Goal: Information Seeking & Learning: Find specific fact

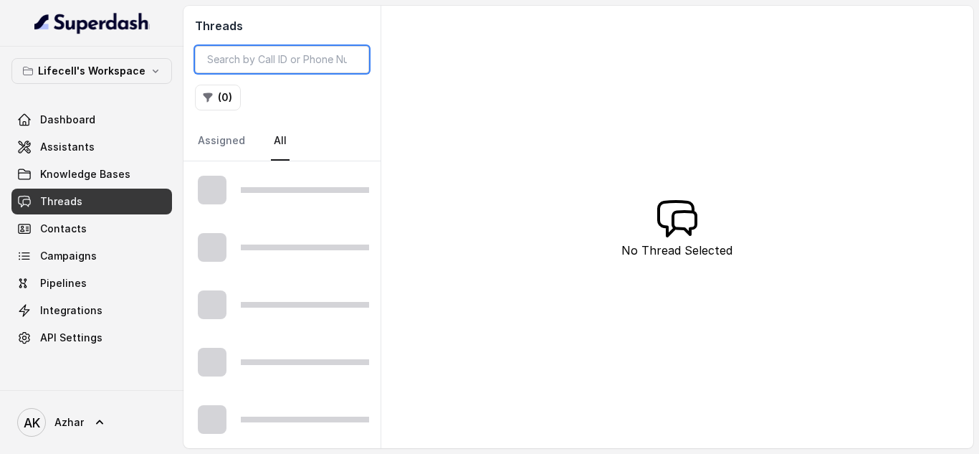
click at [266, 58] on input "search" at bounding box center [282, 59] width 174 height 27
paste input "8004365445"
type input "8004365445"
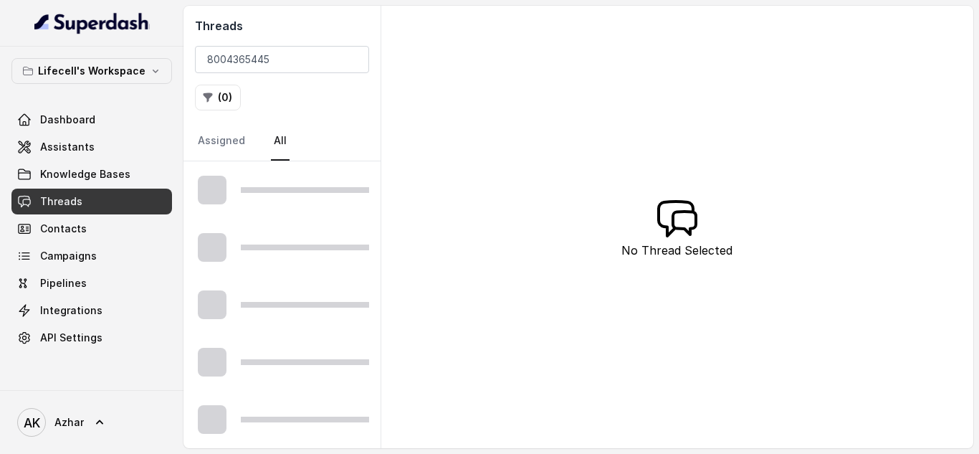
click at [362, 100] on div "( 0 )" at bounding box center [282, 98] width 174 height 26
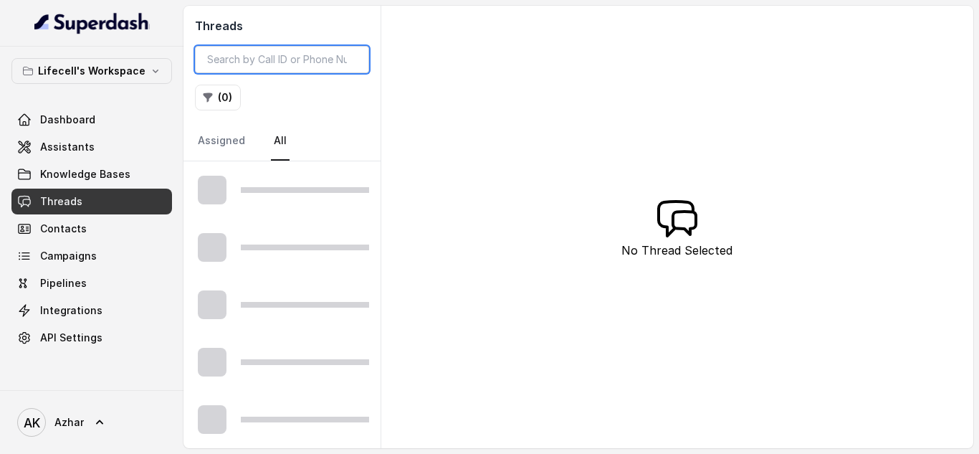
click at [264, 57] on input "search" at bounding box center [282, 59] width 174 height 27
paste input "8004365445"
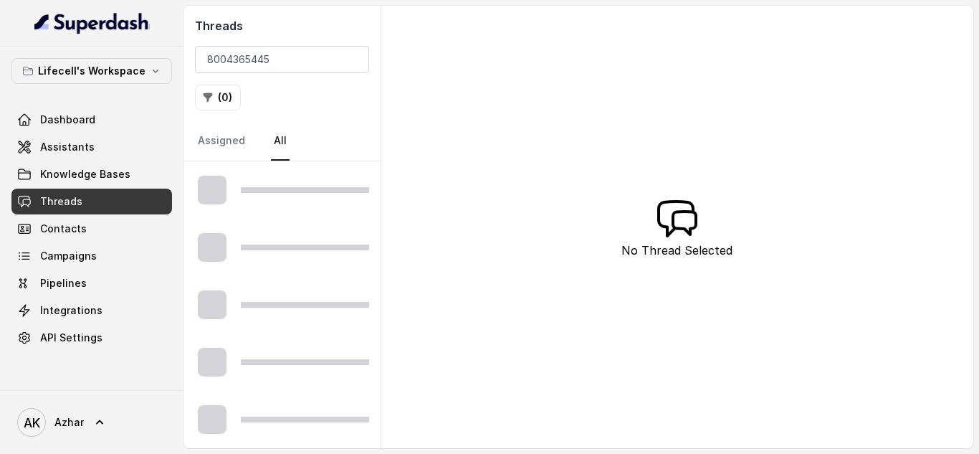
click at [267, 29] on h2 "Threads" at bounding box center [282, 25] width 174 height 17
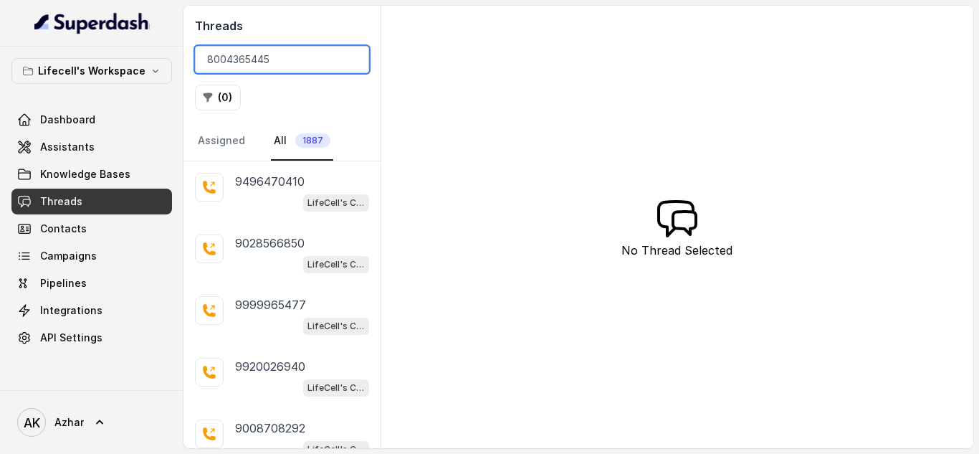
click at [287, 57] on input "8004365445" at bounding box center [282, 59] width 174 height 27
click at [236, 139] on link "Assigned" at bounding box center [221, 141] width 53 height 39
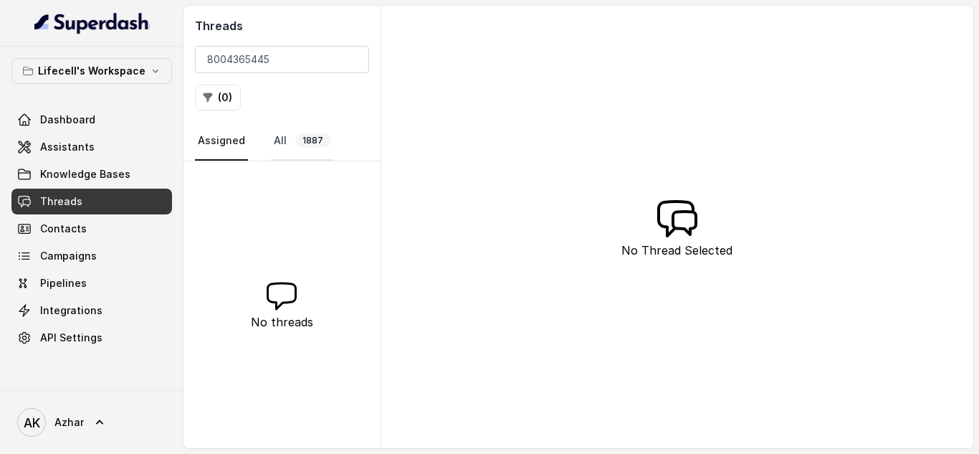
click at [290, 148] on link "All 1887" at bounding box center [302, 141] width 62 height 39
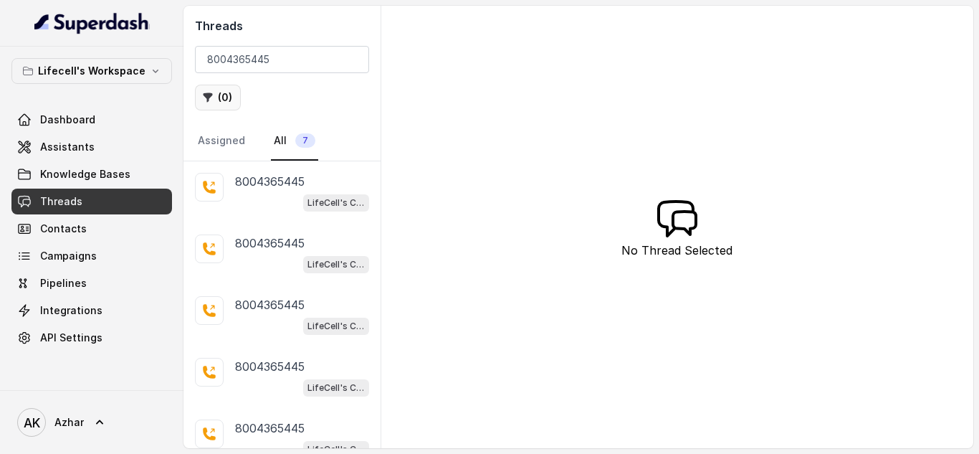
click at [226, 90] on button "( 0 )" at bounding box center [218, 98] width 46 height 26
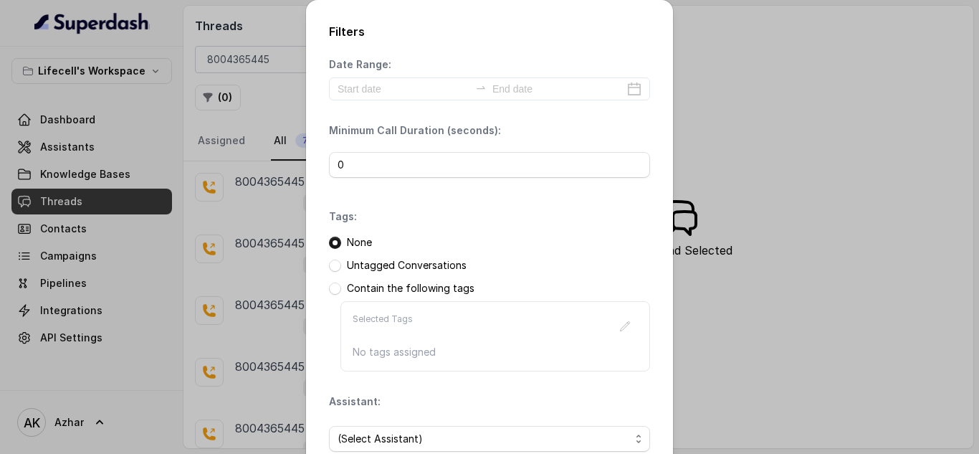
click at [692, 146] on div "Filters Date Range: Minimum Call Duration (seconds): 0 Tags: None Untagged Conv…" at bounding box center [489, 227] width 979 height 454
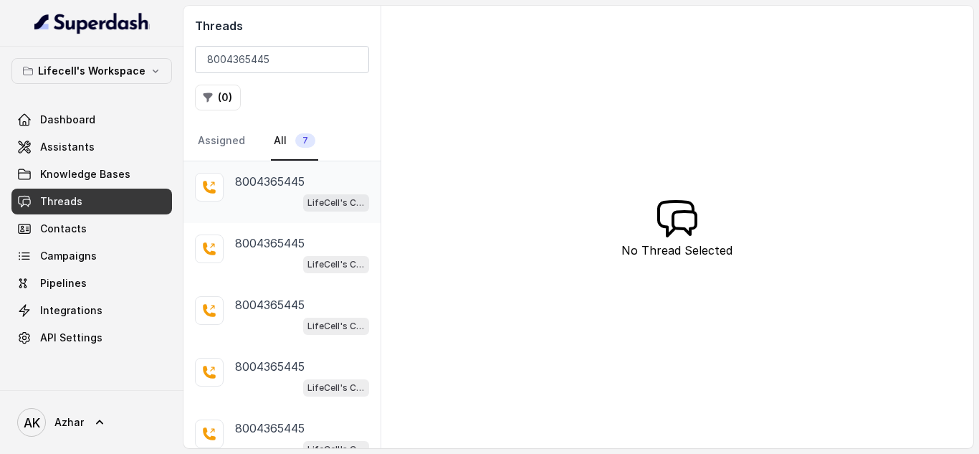
click at [284, 196] on div "LifeCell's Call Assistant" at bounding box center [302, 202] width 134 height 19
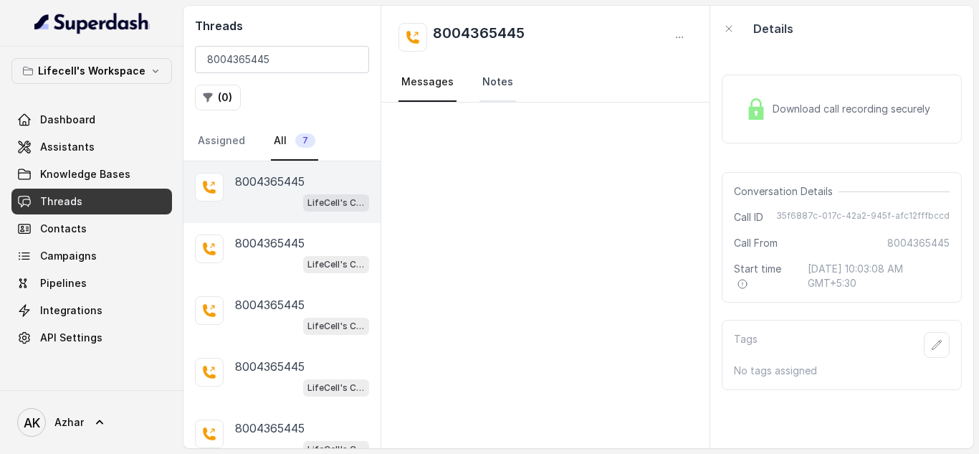
click at [493, 80] on link "Notes" at bounding box center [497, 82] width 37 height 39
click at [429, 79] on link "Messages" at bounding box center [427, 82] width 58 height 39
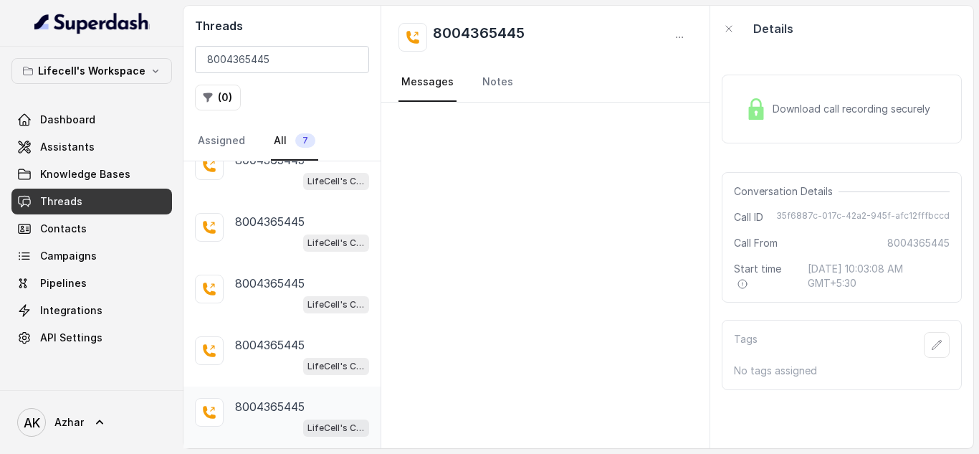
click at [285, 404] on p "8004365445" at bounding box center [270, 406] width 70 height 17
click at [834, 128] on div "Download call recording securely" at bounding box center [842, 109] width 240 height 69
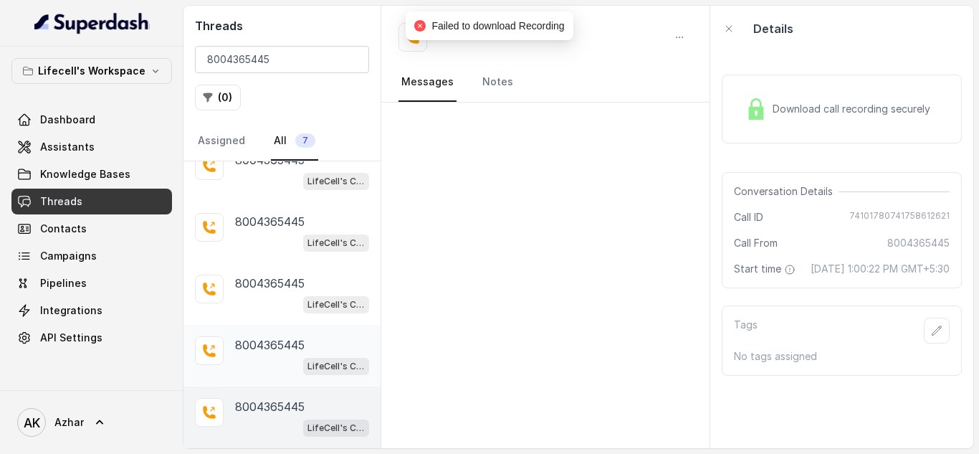
click at [308, 343] on div "8004365445" at bounding box center [302, 344] width 134 height 17
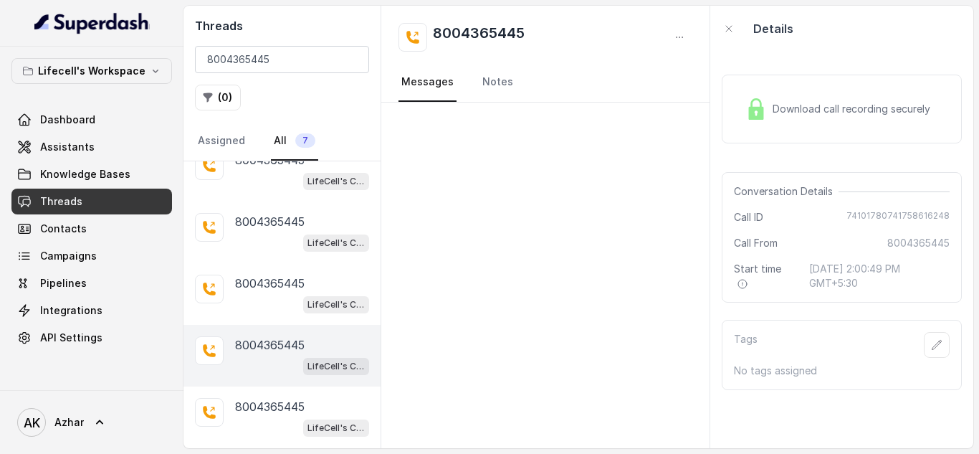
click at [785, 102] on span "Download call recording securely" at bounding box center [854, 109] width 163 height 14
click at [260, 292] on div "8004365445 LifeCell's Call Assistant" at bounding box center [302, 293] width 134 height 39
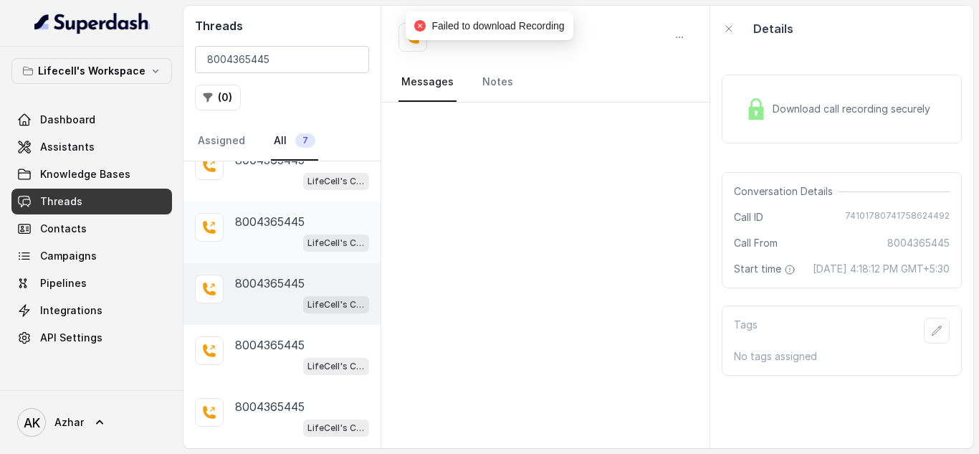
click at [273, 222] on p "8004365445" at bounding box center [270, 221] width 70 height 17
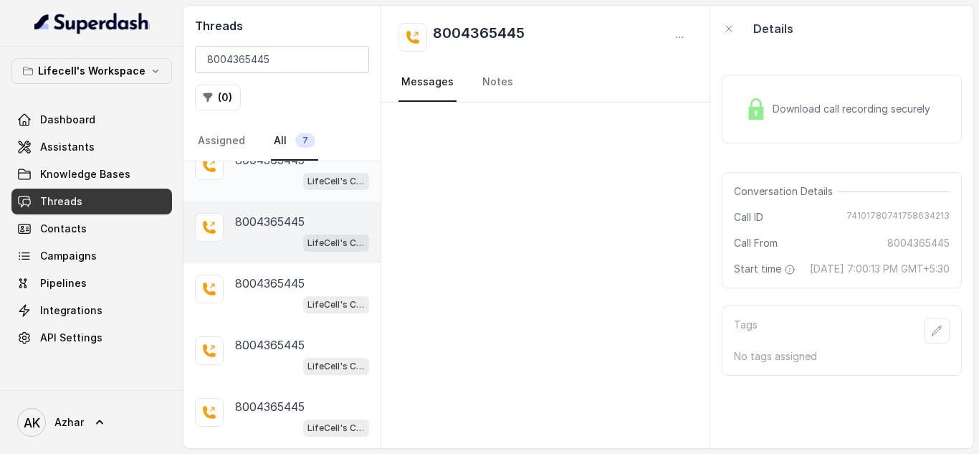
click at [239, 191] on div "8004365445 LifeCell's Call Assistant" at bounding box center [281, 171] width 197 height 62
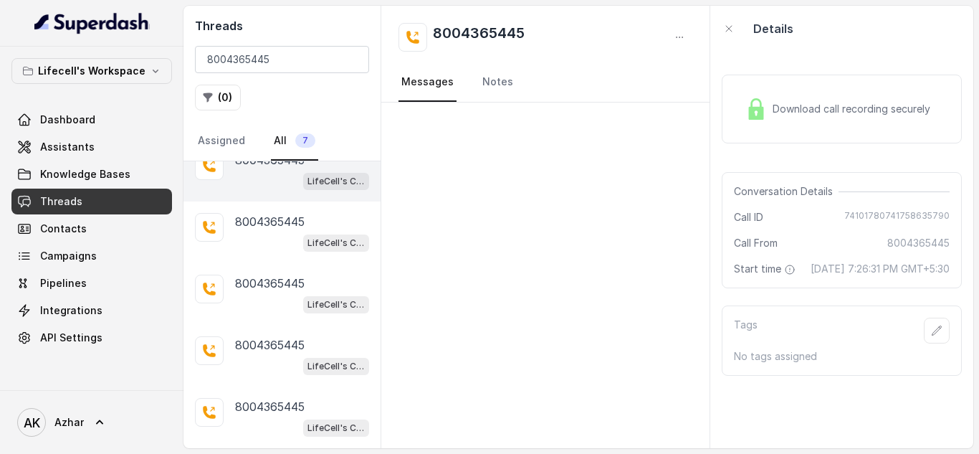
click at [787, 124] on div "Download call recording securely" at bounding box center [838, 108] width 196 height 33
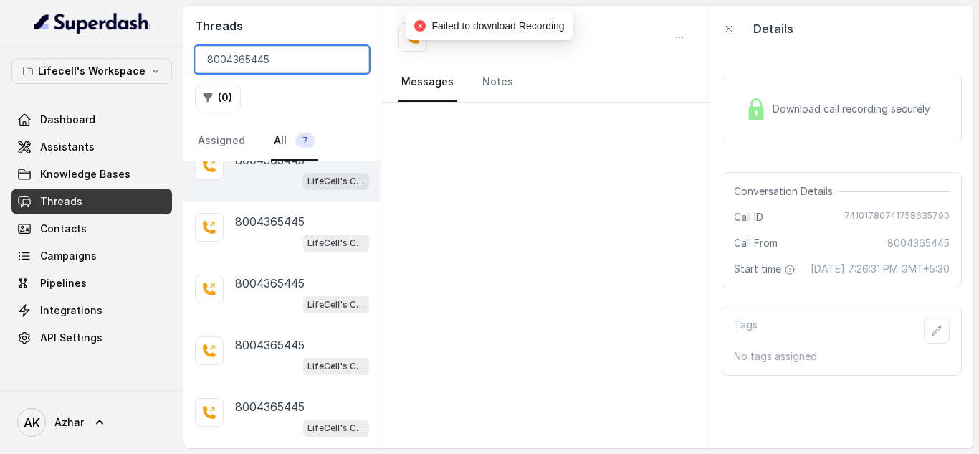
click at [254, 62] on input "8004365445" at bounding box center [282, 59] width 174 height 27
paste input "9920855823"
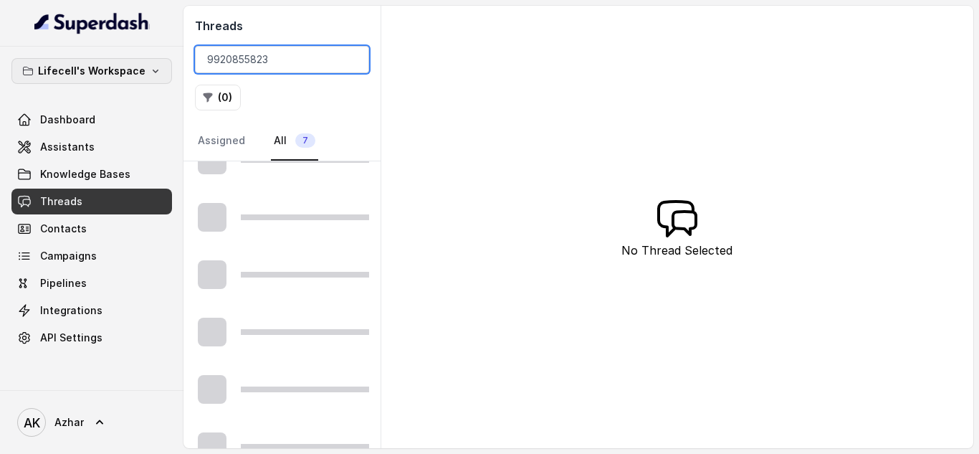
type input "9920855823"
click at [152, 75] on icon "button" at bounding box center [155, 70] width 11 height 11
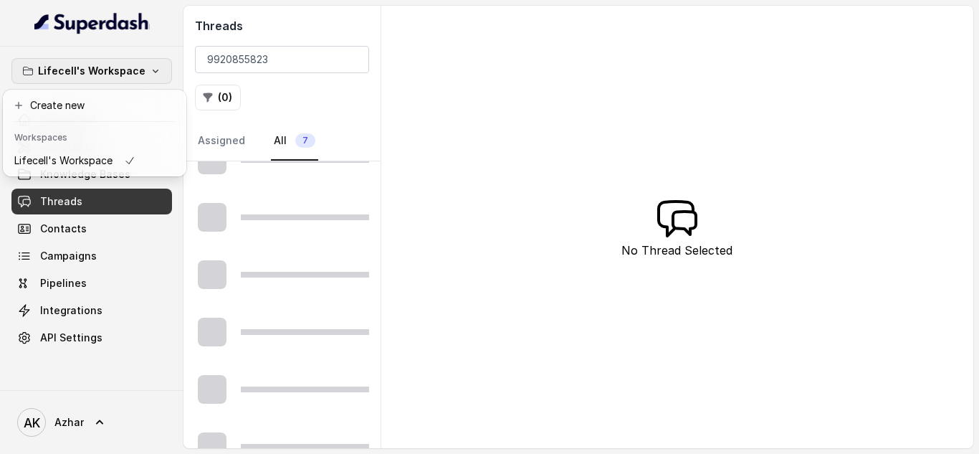
click at [297, 60] on div "Lifecell's Workspace Dashboard Assistants Knowledge Bases Threads Contacts Camp…" at bounding box center [489, 227] width 979 height 454
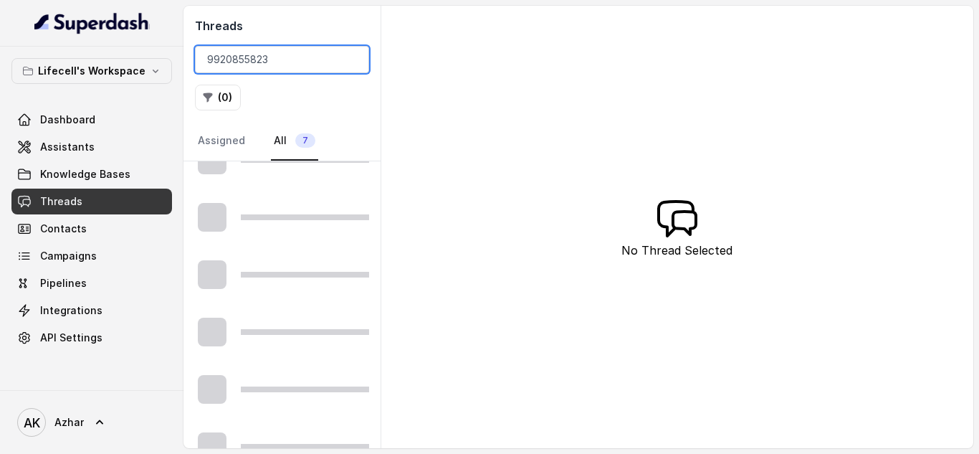
click at [297, 60] on input "9920855823" at bounding box center [282, 59] width 174 height 27
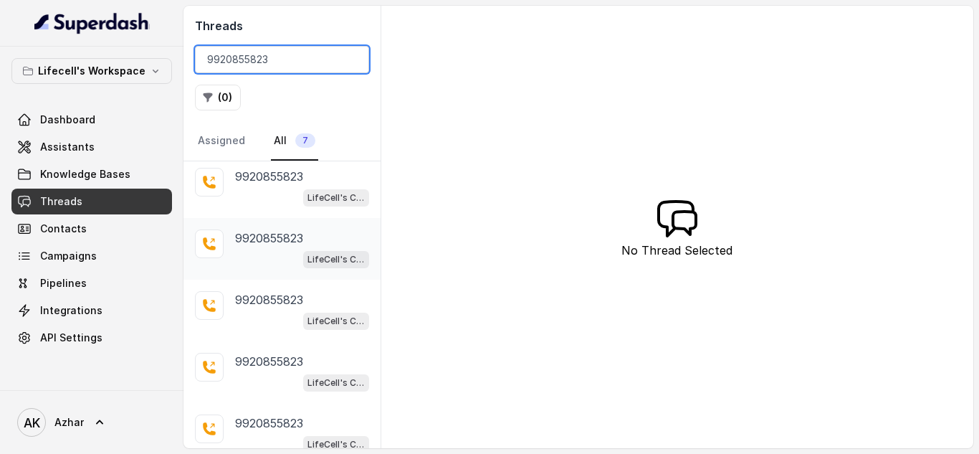
scroll to position [145, 0]
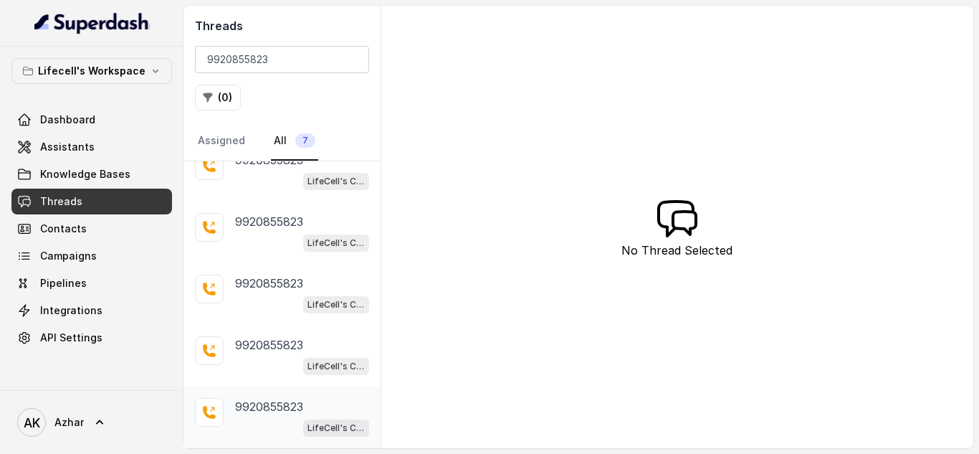
click at [264, 428] on div "LifeCell's Call Assistant" at bounding box center [302, 427] width 134 height 19
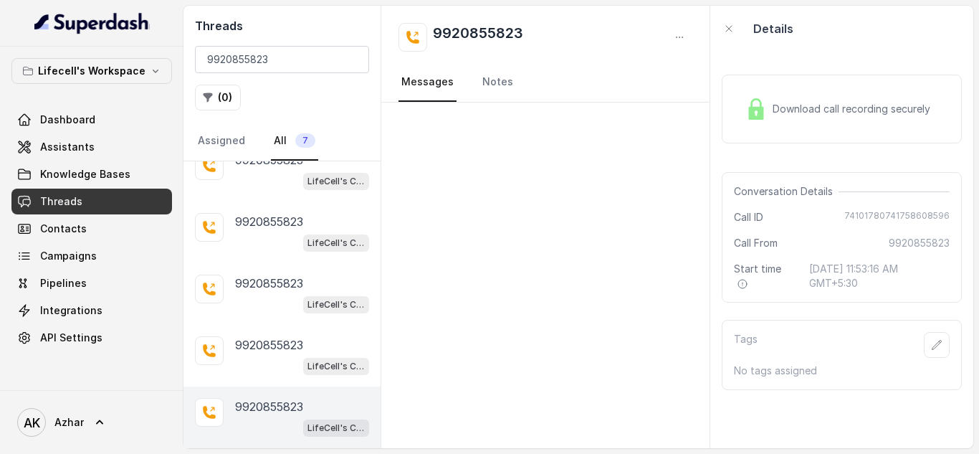
click at [841, 116] on span "Download call recording securely" at bounding box center [854, 109] width 163 height 14
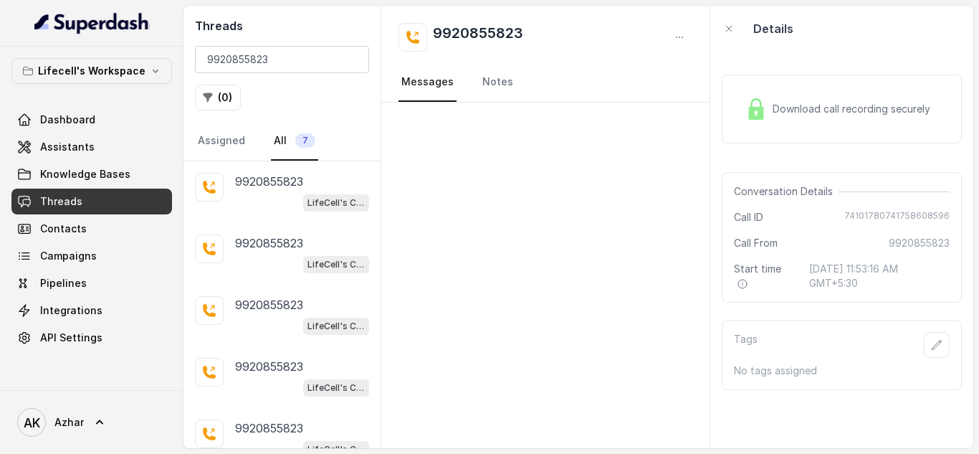
scroll to position [145, 0]
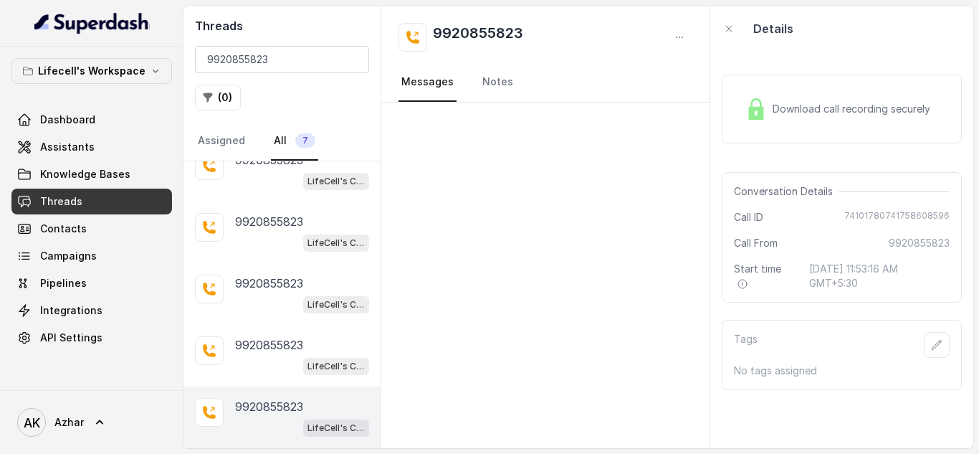
click at [582, 276] on div at bounding box center [545, 274] width 328 height 345
